Goal: Task Accomplishment & Management: Use online tool/utility

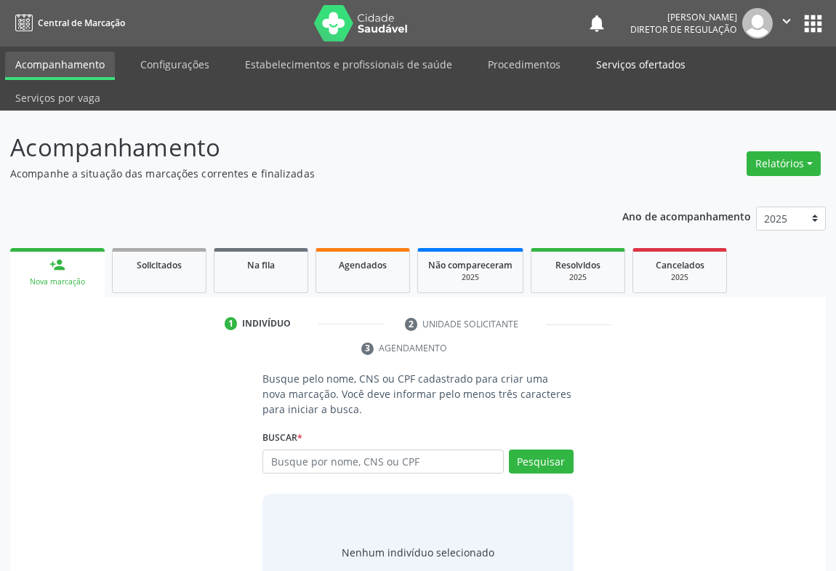
click at [601, 66] on link "Serviços ofertados" at bounding box center [641, 64] width 110 height 25
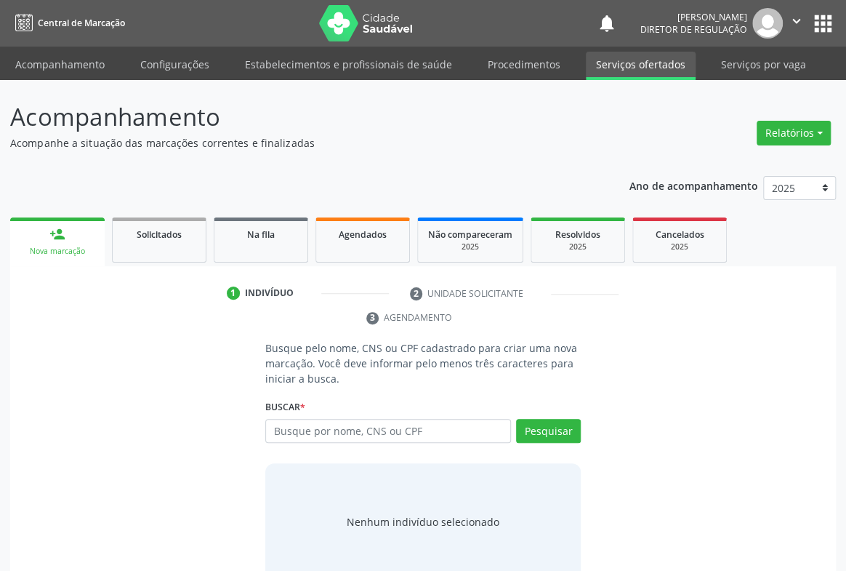
select select "8"
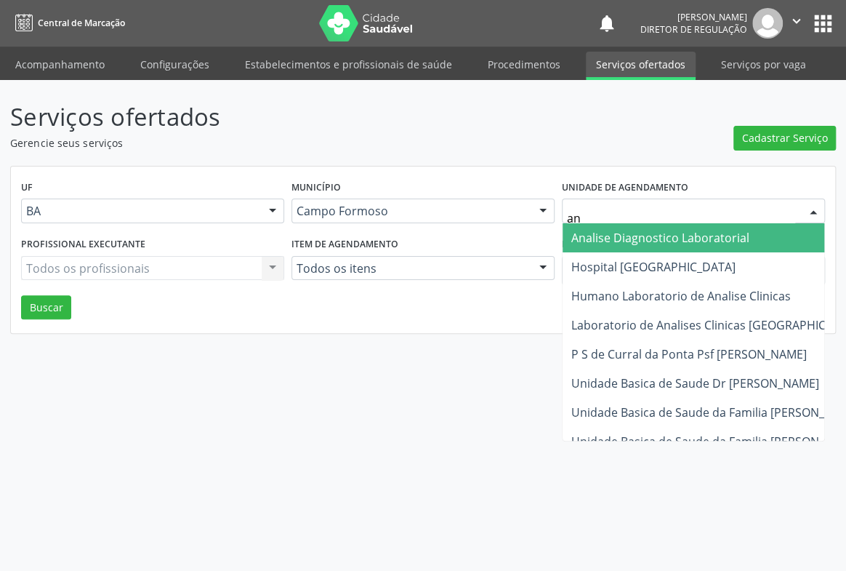
type input "ana"
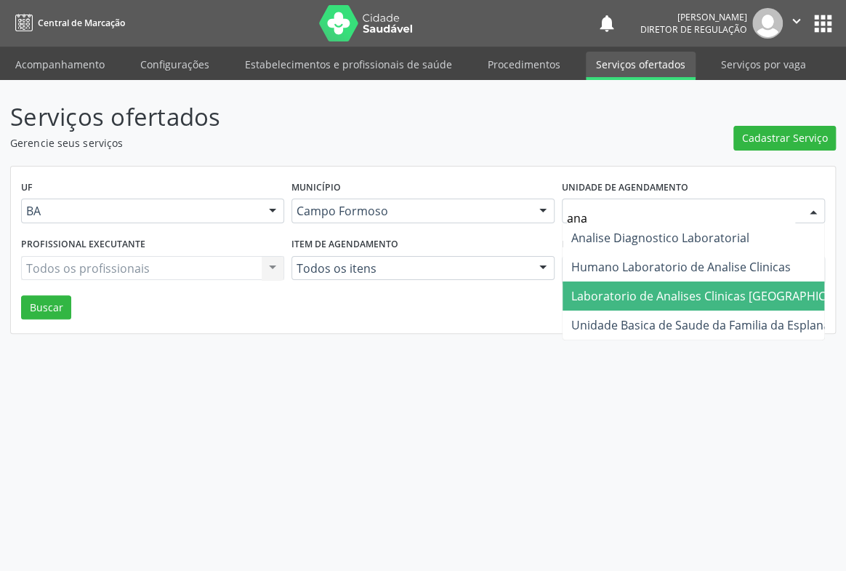
click at [632, 293] on span "Laboratorio de Analises Clinicas [GEOGRAPHIC_DATA]" at bounding box center [717, 296] width 293 height 16
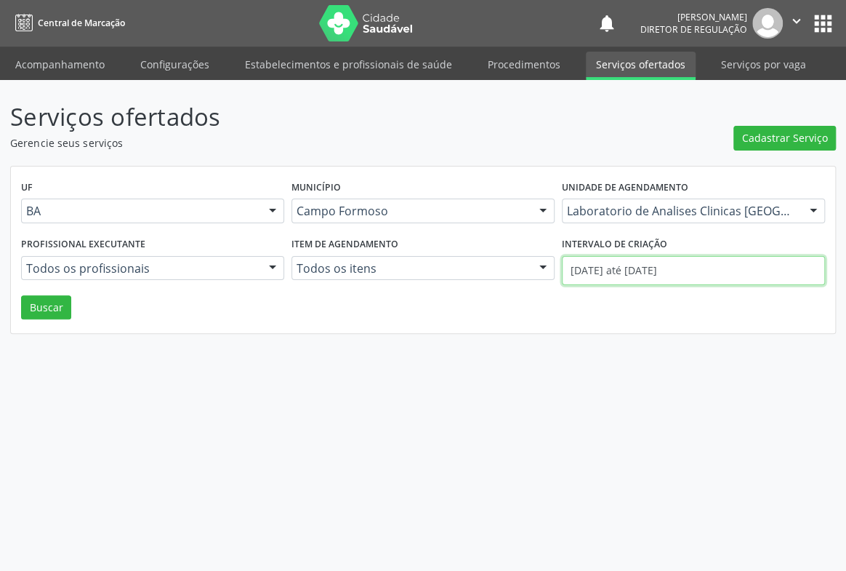
click at [624, 276] on input "[DATE] até [DATE]" at bounding box center [693, 270] width 263 height 29
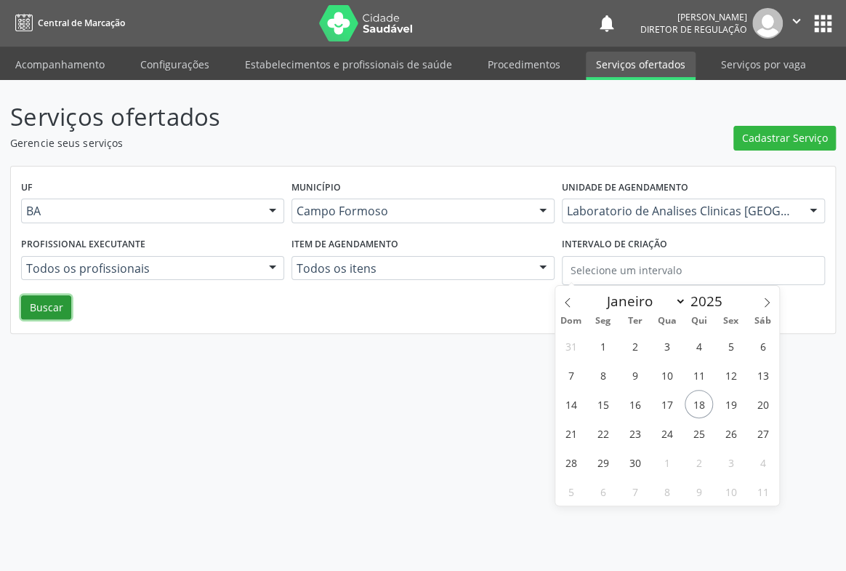
click at [41, 302] on button "Buscar" at bounding box center [46, 307] width 50 height 25
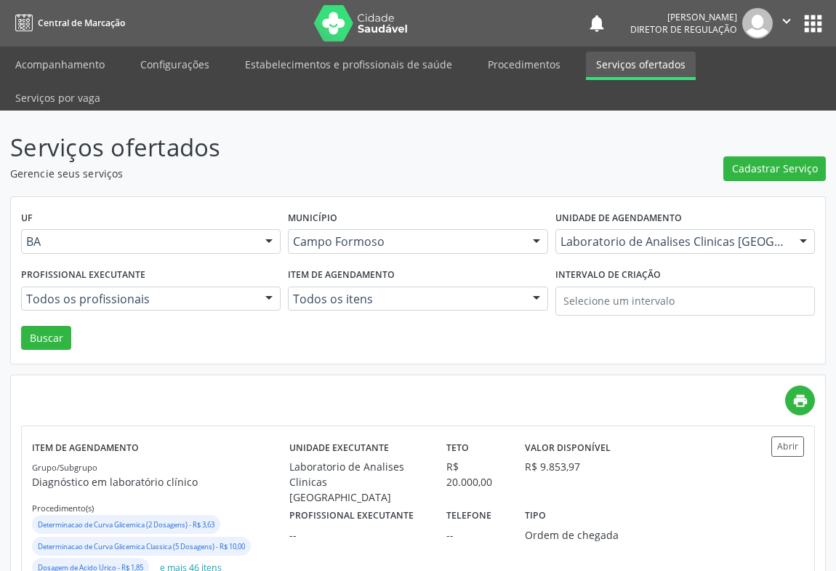
scroll to position [132, 0]
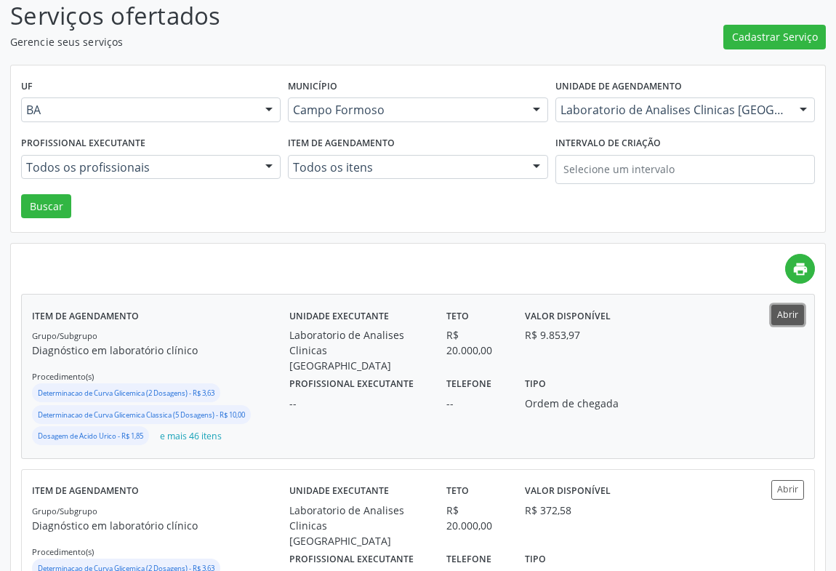
click at [782, 305] on button "Abrir" at bounding box center [787, 315] width 33 height 20
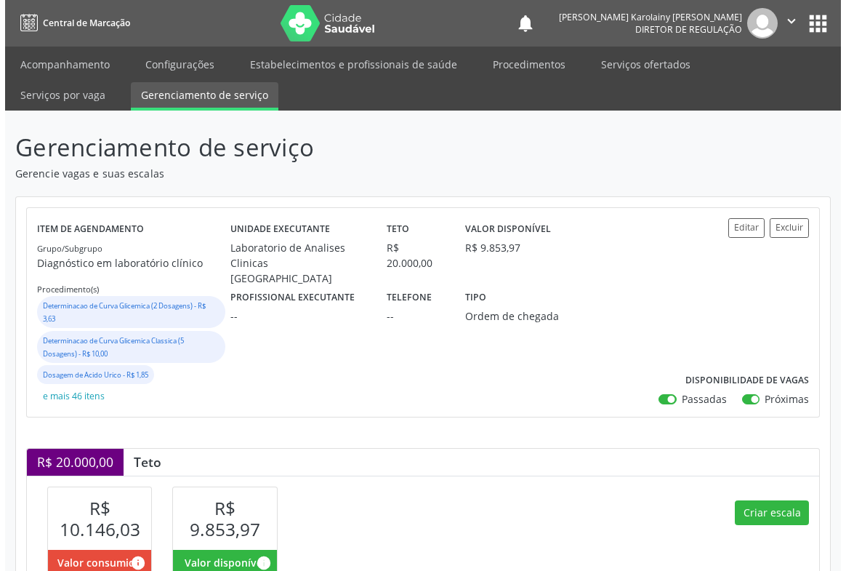
scroll to position [264, 0]
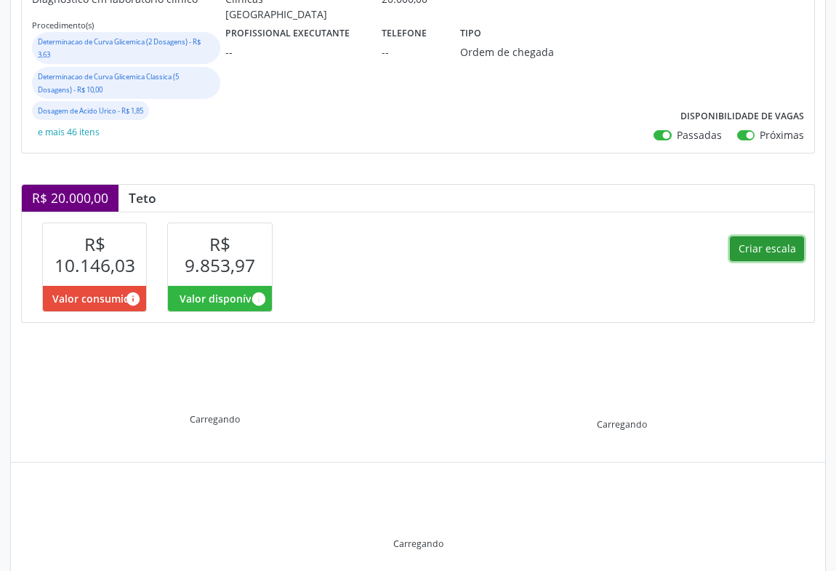
click at [754, 248] on button "Criar escala" at bounding box center [767, 248] width 74 height 25
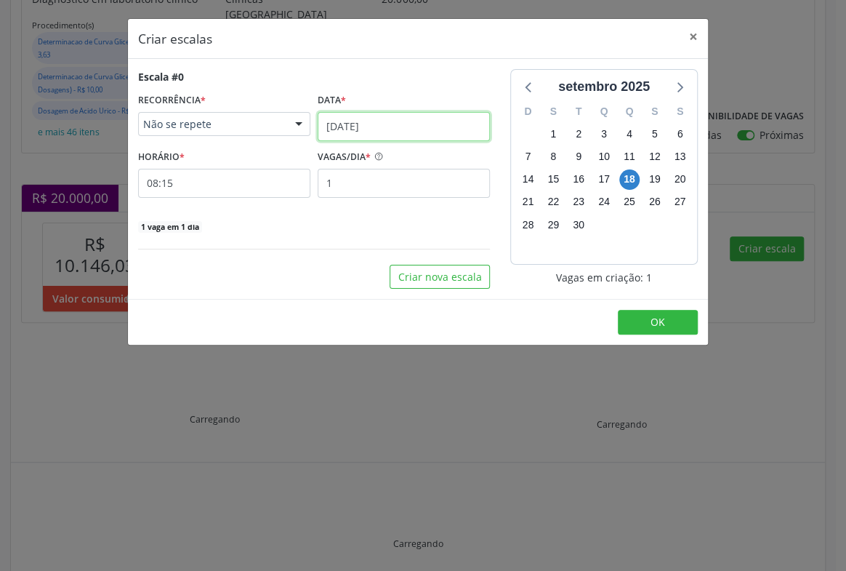
click at [376, 134] on body "Central de Marcação notifications Ana Karolainy Santos Serafim Diretor de regul…" at bounding box center [423, 21] width 846 height 571
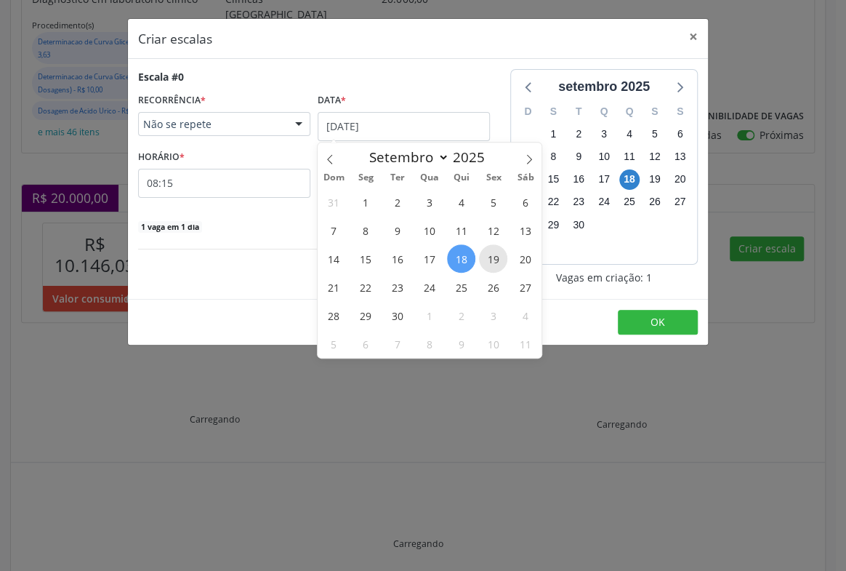
click at [487, 257] on span "19" at bounding box center [493, 258] width 28 height 28
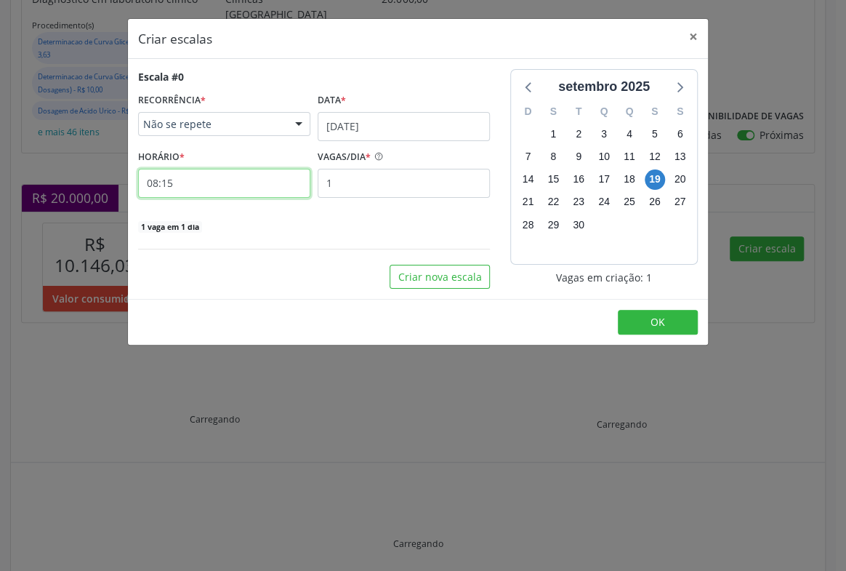
click at [257, 180] on input "08:15" at bounding box center [224, 183] width 172 height 29
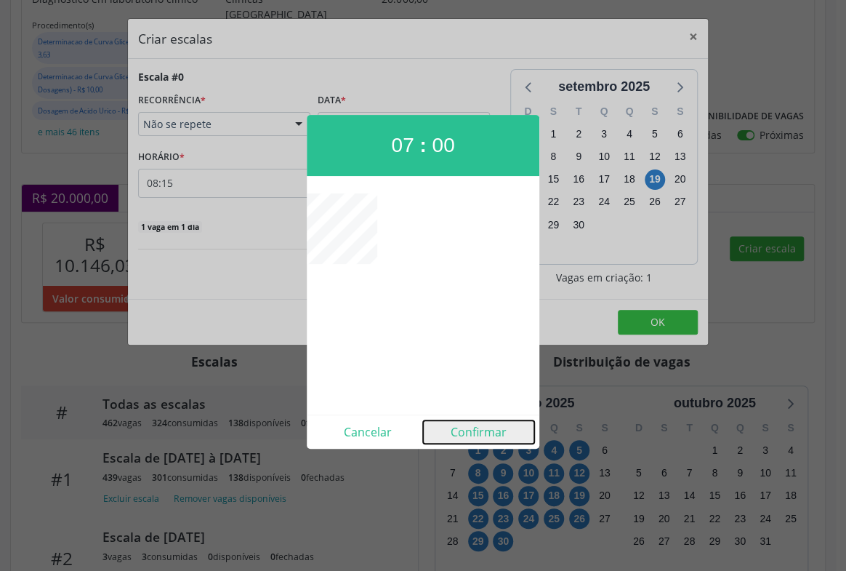
click at [467, 440] on button "Confirmar" at bounding box center [478, 431] width 111 height 23
type input "07:00"
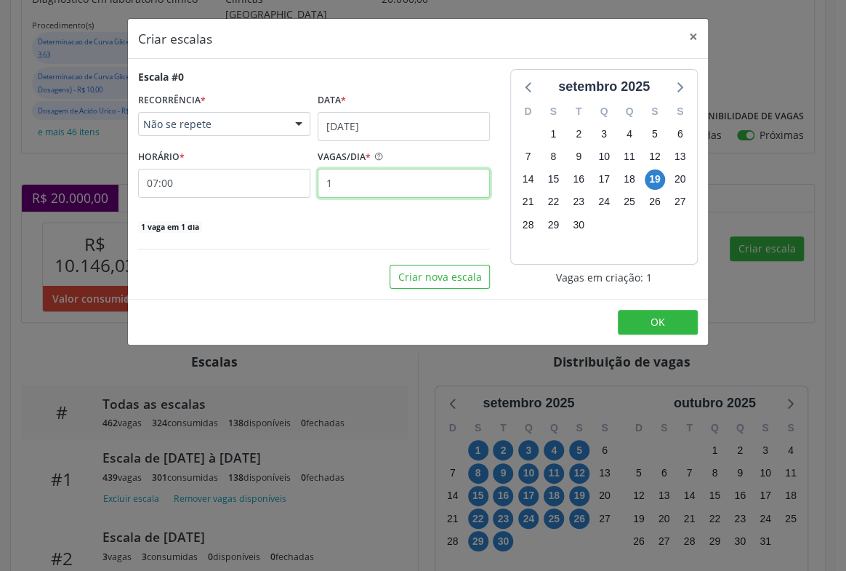
click at [391, 182] on input "1" at bounding box center [404, 183] width 172 height 29
type input "5"
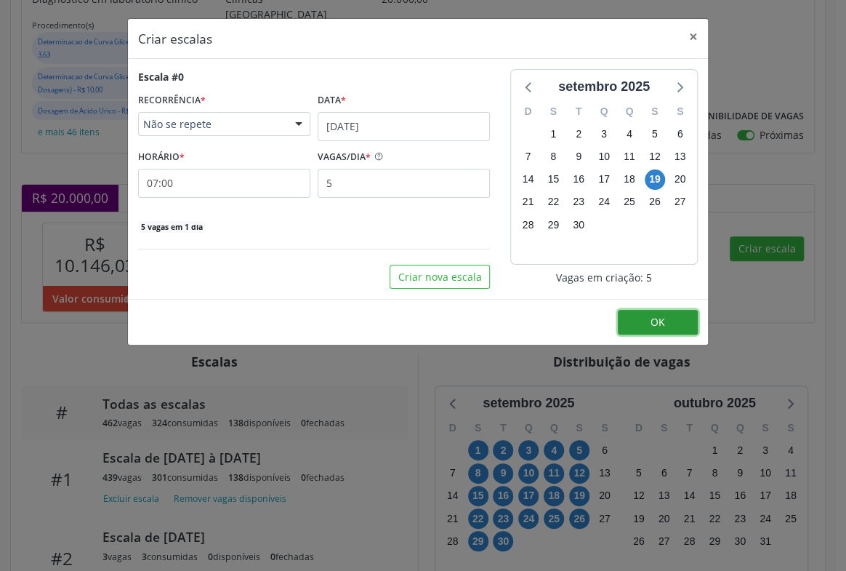
click at [647, 314] on button "OK" at bounding box center [658, 322] width 80 height 25
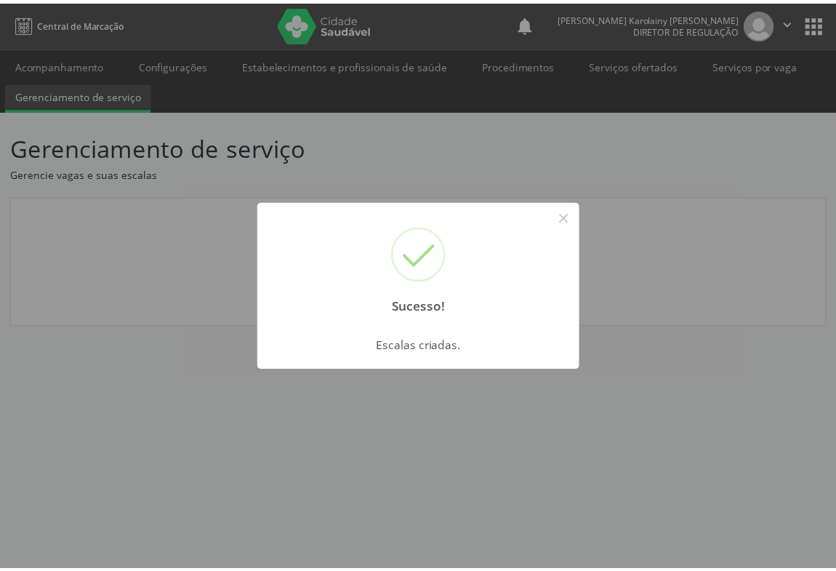
scroll to position [0, 0]
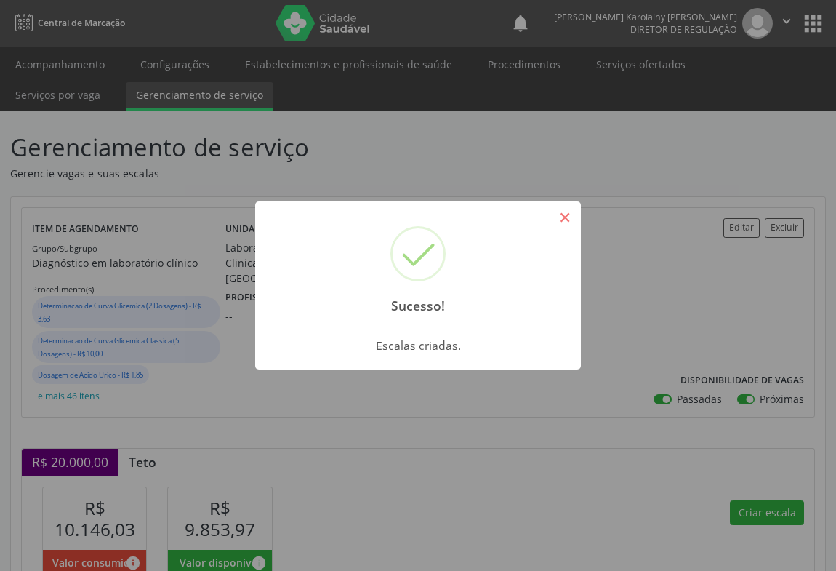
click at [566, 206] on button "×" at bounding box center [565, 217] width 25 height 25
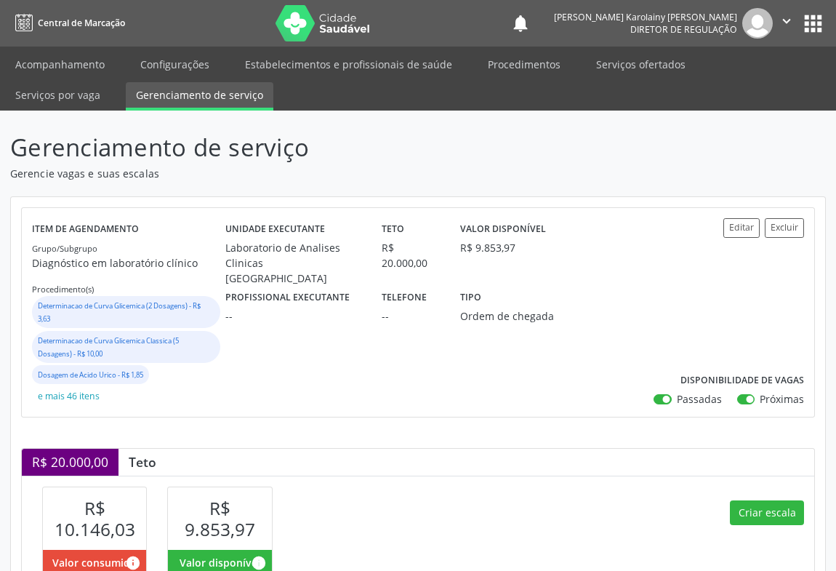
click at [787, 20] on icon "" at bounding box center [787, 21] width 16 height 16
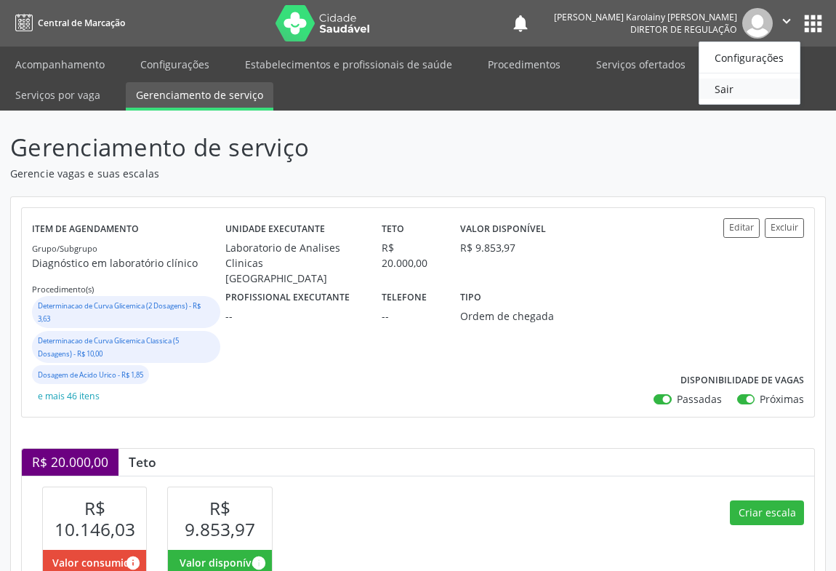
click at [722, 84] on link "Sair" at bounding box center [749, 89] width 100 height 20
